Goal: Check status: Check status

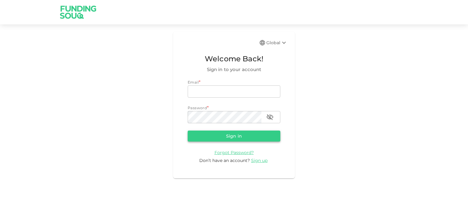
type input "[EMAIL_ADDRESS][DOMAIN_NAME]"
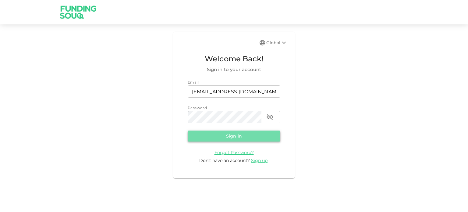
click at [226, 134] on button "Sign in" at bounding box center [234, 136] width 93 height 11
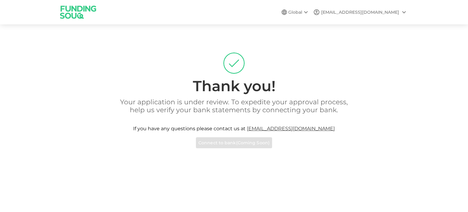
click at [226, 111] on p "Your application is under review. To expedite your approval process, help us ve…" at bounding box center [234, 106] width 243 height 16
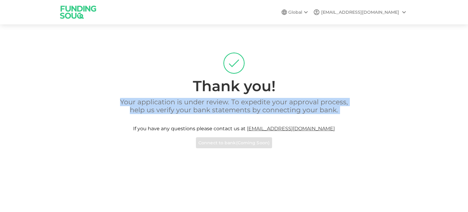
click at [226, 111] on p "Your application is under review. To expedite your approval process, help us ve…" at bounding box center [234, 106] width 243 height 16
click at [201, 119] on div "Your application is under review. To expedite your approval process, help us ve…" at bounding box center [234, 123] width 348 height 50
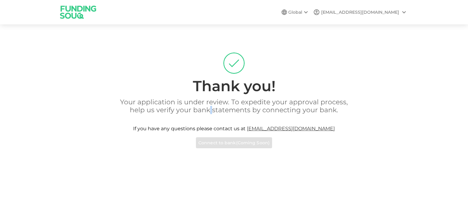
click at [201, 119] on div "Your application is under review. To expedite your approval process, help us ve…" at bounding box center [234, 123] width 348 height 50
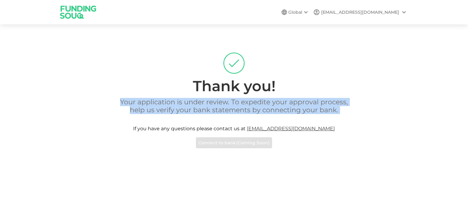
click at [201, 119] on div "Your application is under review. To expedite your approval process, help us ve…" at bounding box center [234, 123] width 348 height 50
